Goal: Navigation & Orientation: Find specific page/section

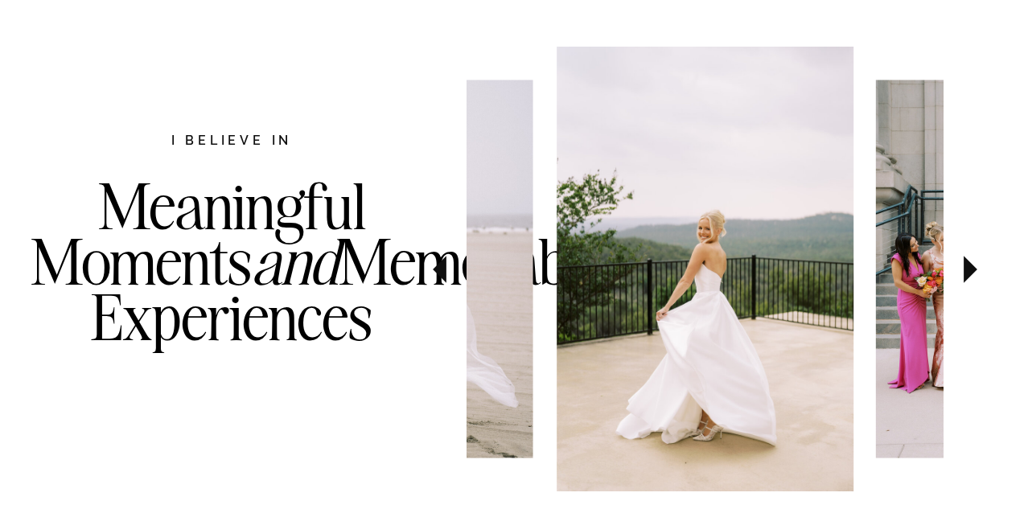
scroll to position [854, 0]
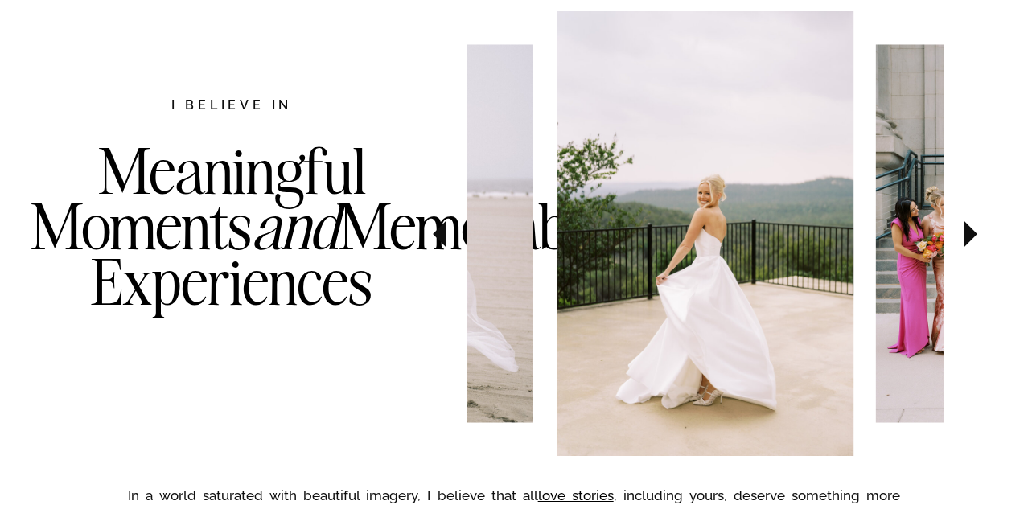
click at [442, 231] on icon at bounding box center [440, 233] width 14 height 27
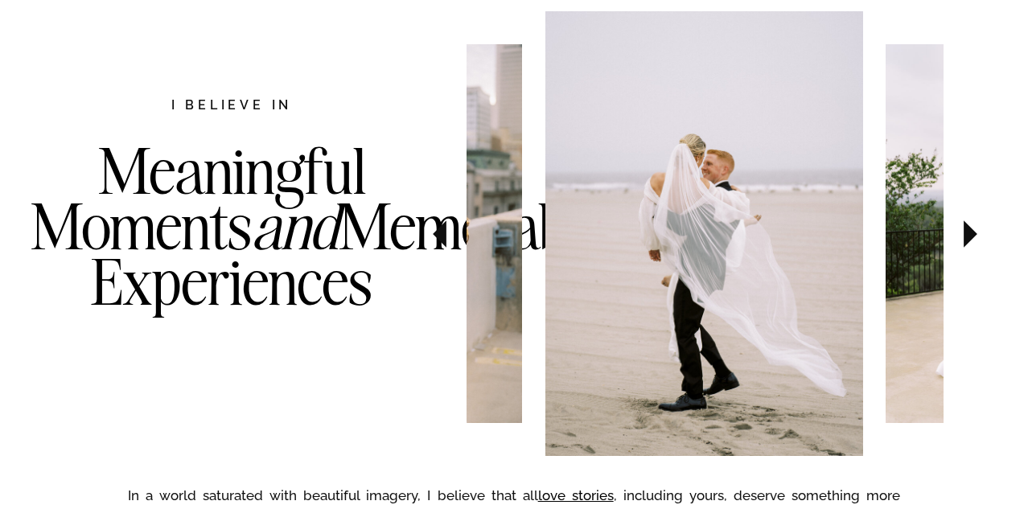
click at [442, 231] on icon at bounding box center [440, 233] width 14 height 27
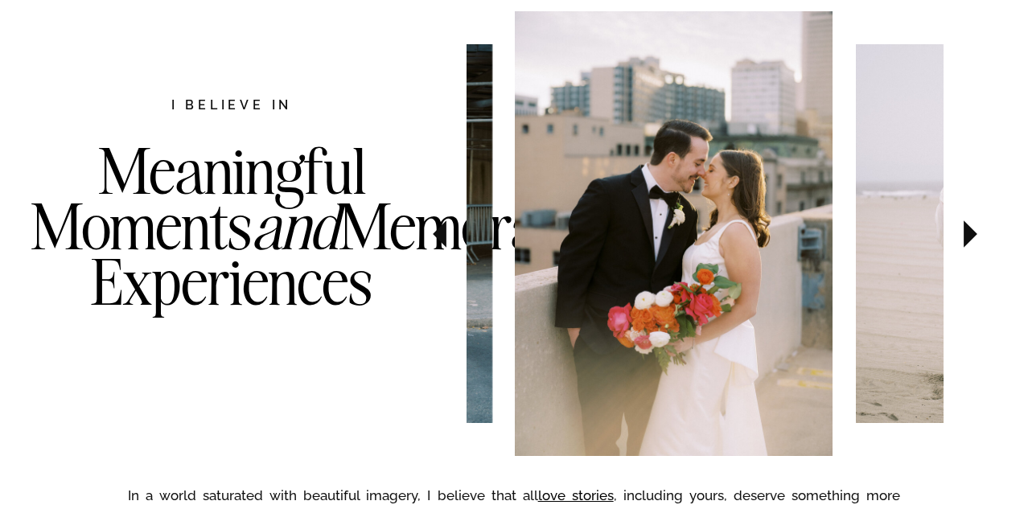
click at [442, 231] on icon at bounding box center [440, 233] width 14 height 27
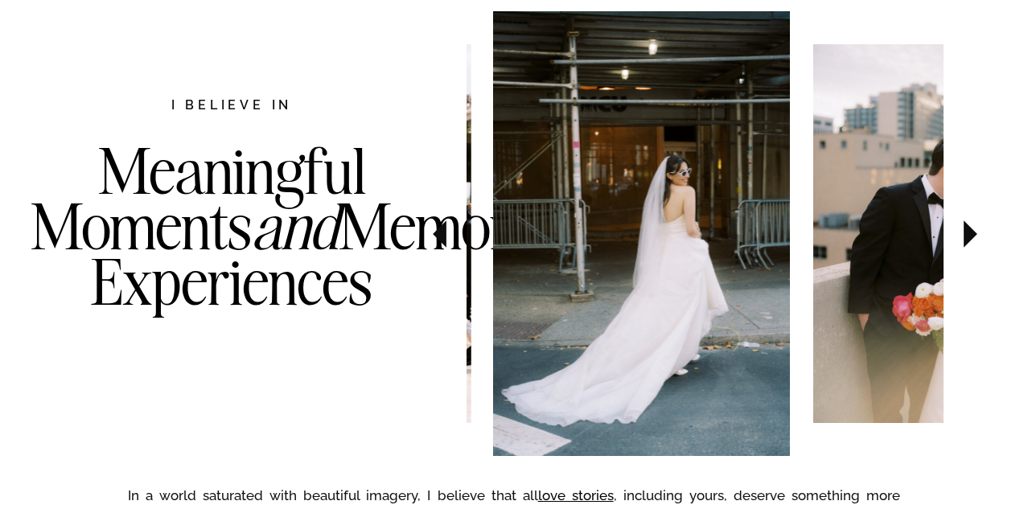
click at [442, 231] on icon at bounding box center [440, 233] width 14 height 27
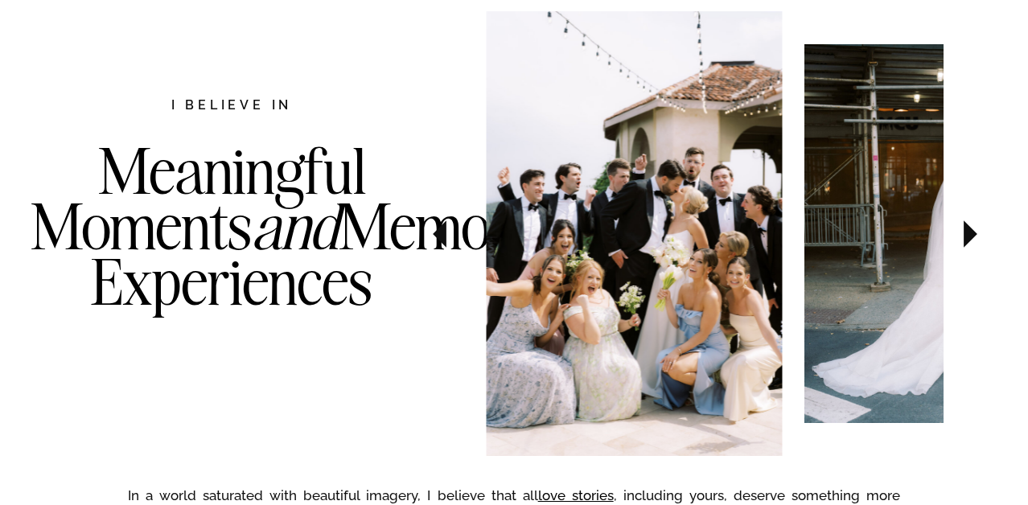
click at [442, 231] on icon at bounding box center [440, 233] width 14 height 27
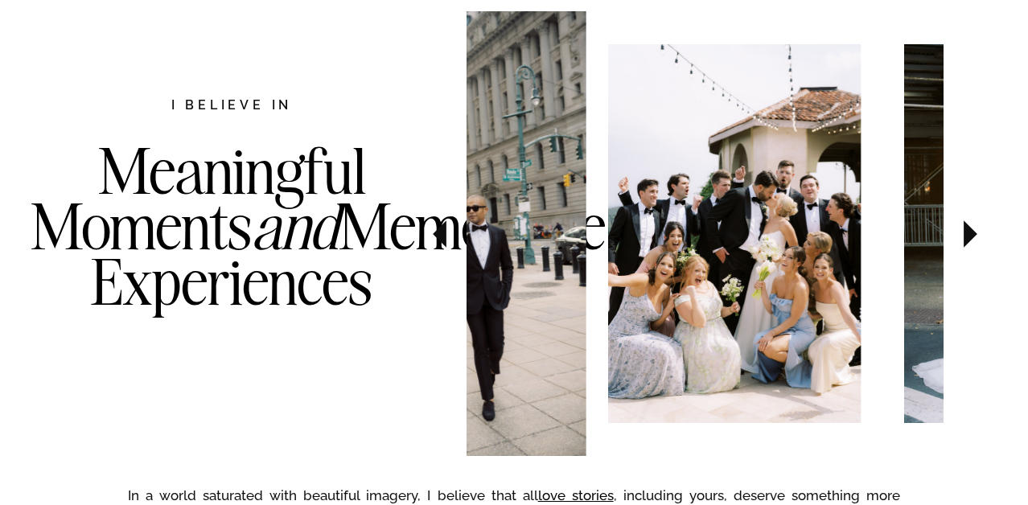
click at [442, 231] on icon at bounding box center [440, 233] width 14 height 27
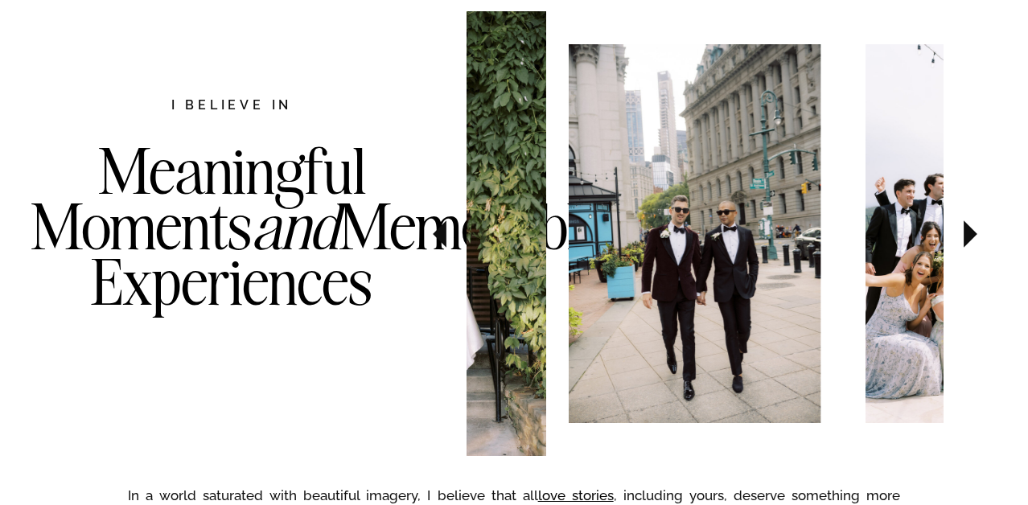
click at [442, 231] on icon at bounding box center [440, 233] width 14 height 27
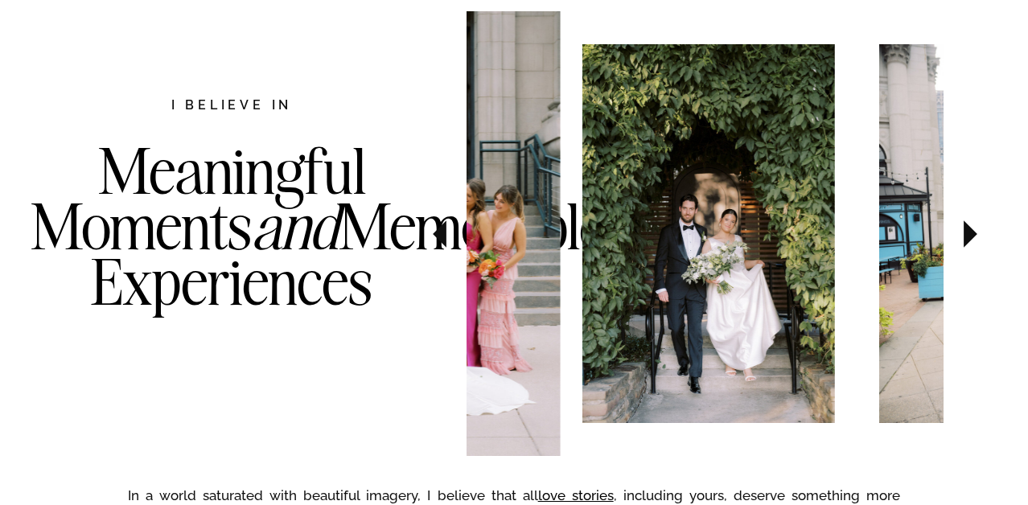
click at [442, 231] on icon at bounding box center [440, 233] width 14 height 27
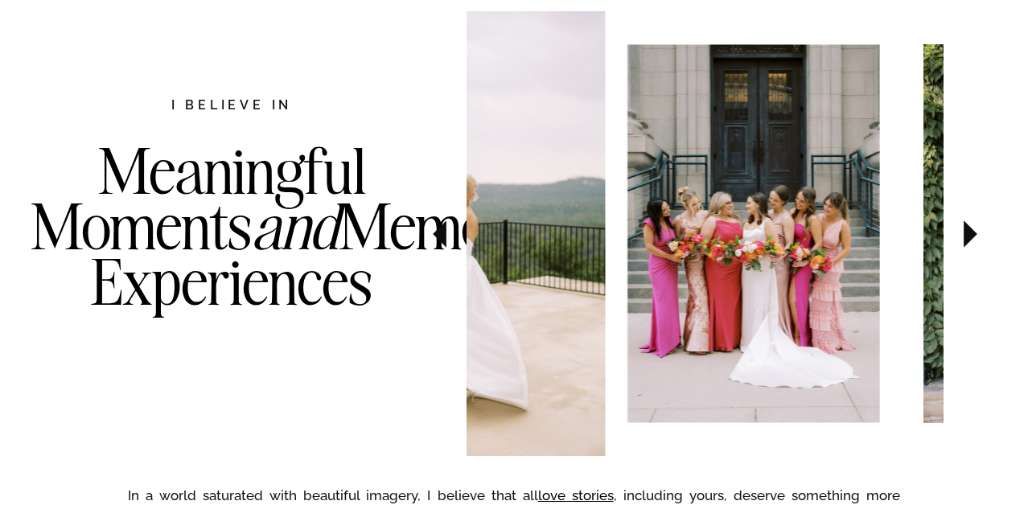
click at [442, 231] on icon at bounding box center [440, 233] width 14 height 27
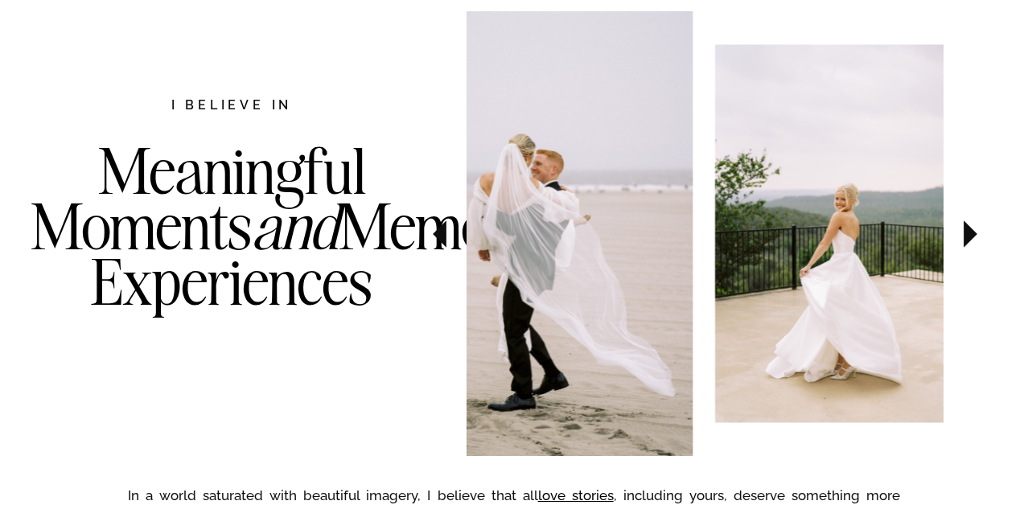
click at [442, 231] on icon at bounding box center [440, 233] width 14 height 27
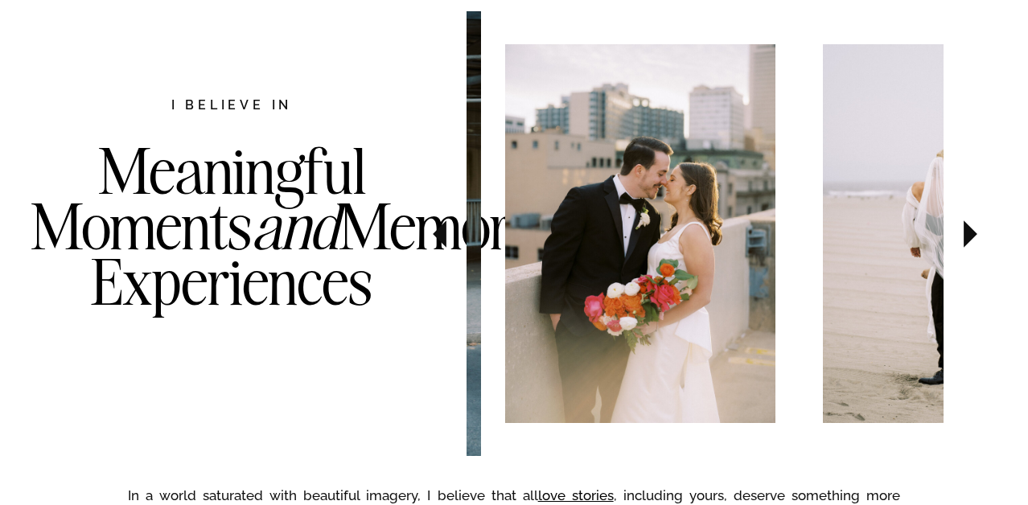
click at [442, 231] on icon at bounding box center [440, 233] width 14 height 27
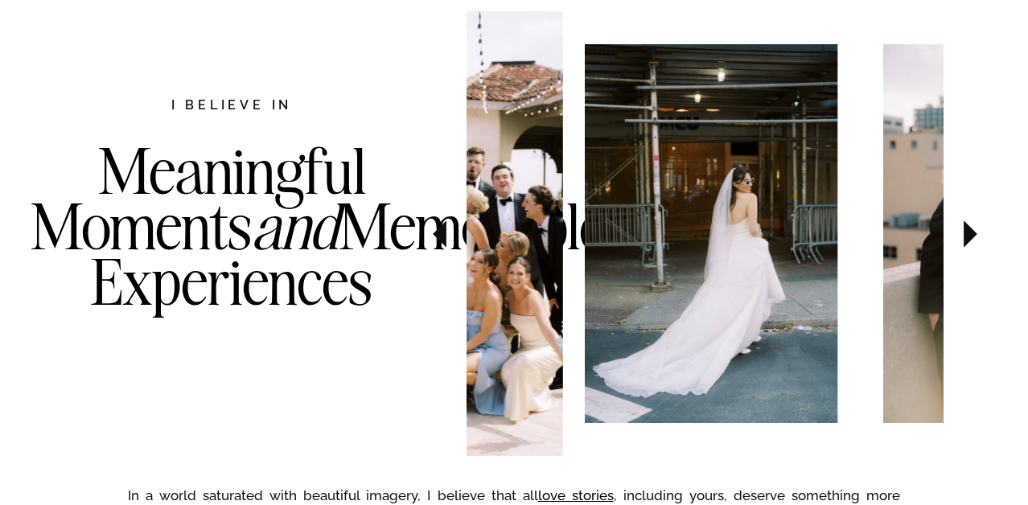
click at [442, 231] on icon at bounding box center [440, 233] width 14 height 27
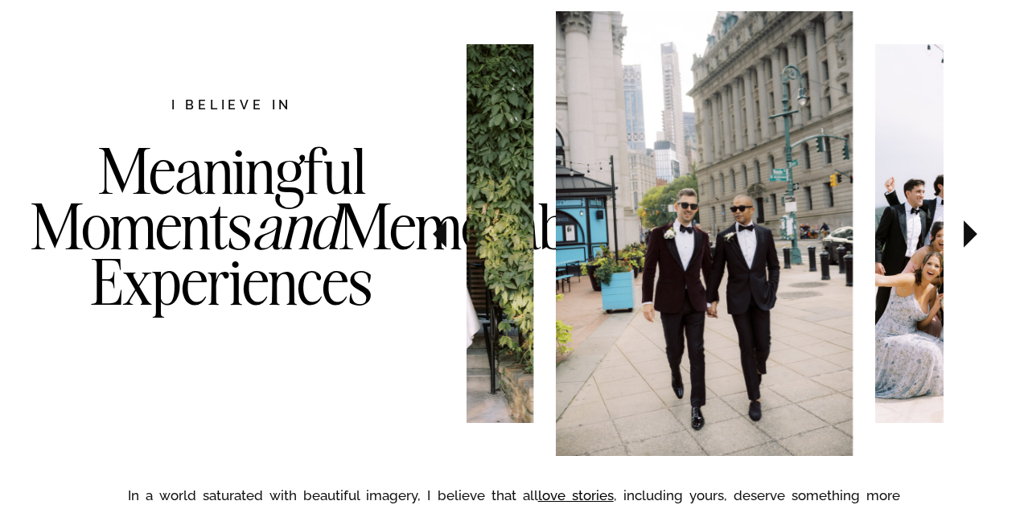
click at [442, 231] on icon at bounding box center [440, 233] width 14 height 27
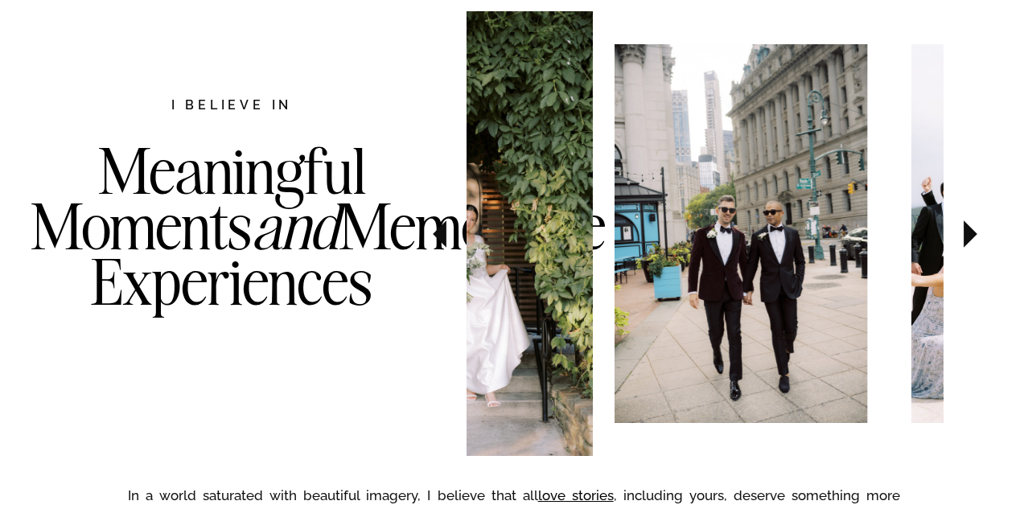
click at [442, 231] on icon at bounding box center [440, 233] width 14 height 27
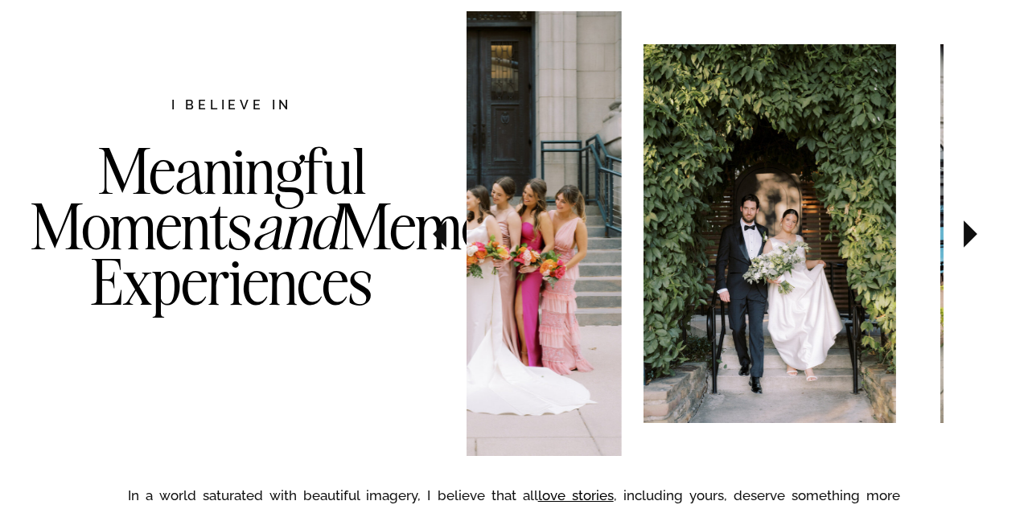
click at [442, 231] on icon at bounding box center [440, 233] width 14 height 27
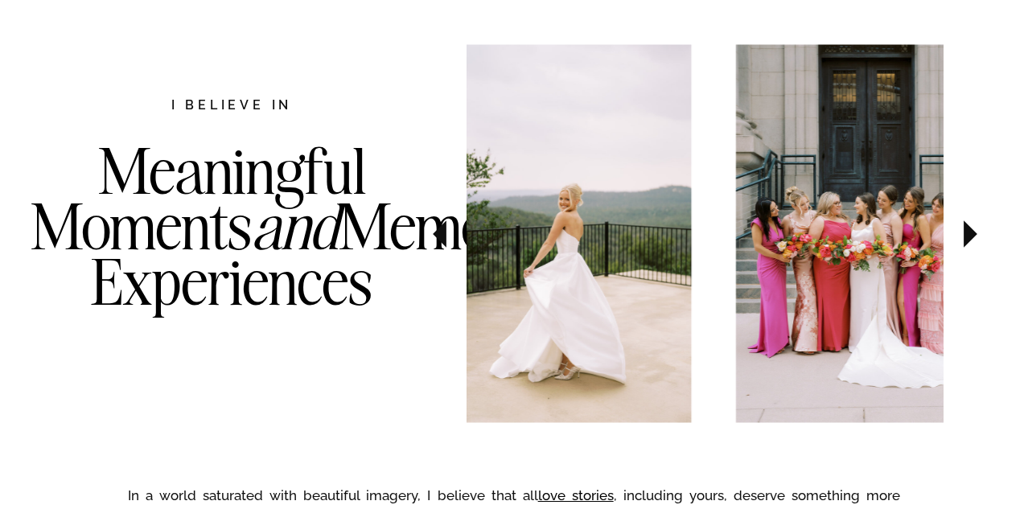
click at [442, 231] on icon at bounding box center [440, 233] width 14 height 27
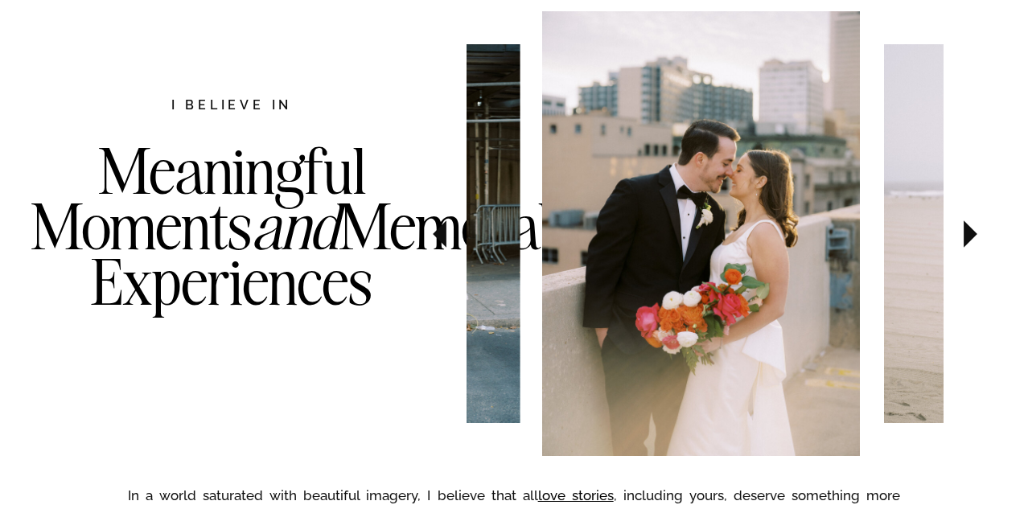
click at [442, 231] on icon at bounding box center [440, 233] width 14 height 27
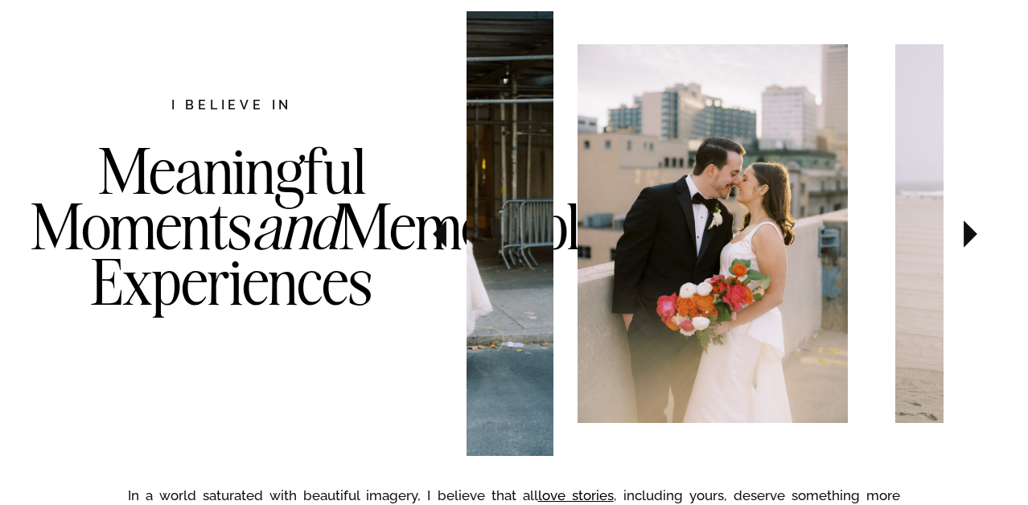
click at [442, 231] on icon at bounding box center [440, 233] width 14 height 27
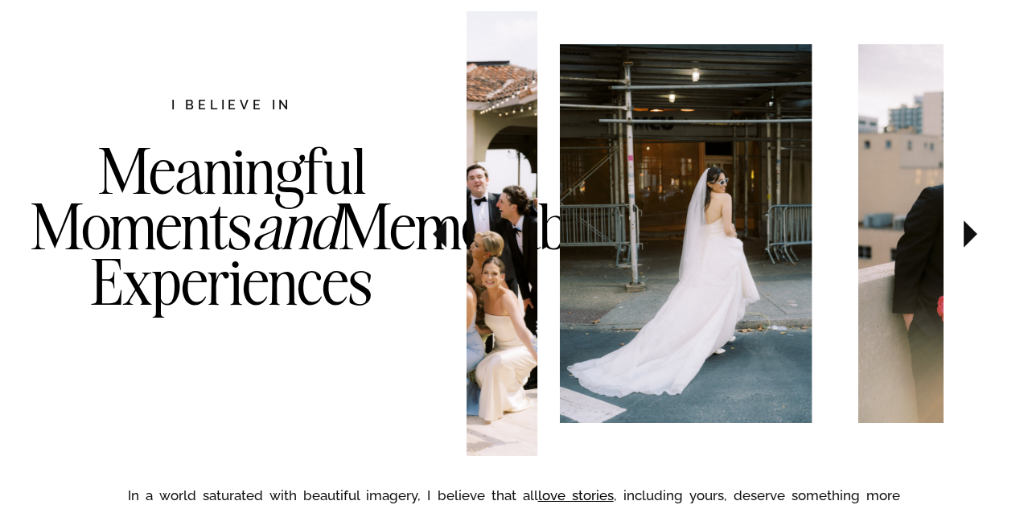
click at [442, 231] on icon at bounding box center [440, 233] width 14 height 27
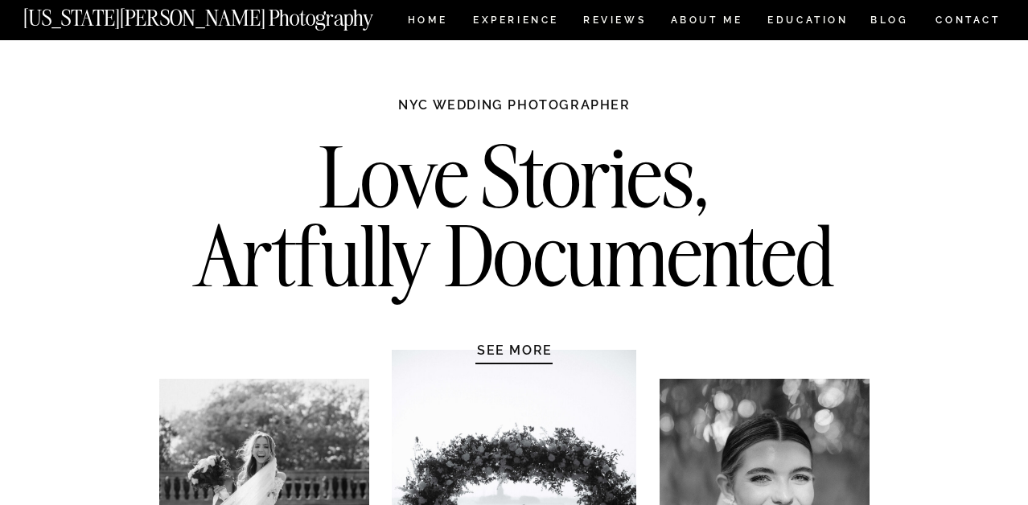
scroll to position [0, 0]
